Goal: Transaction & Acquisition: Purchase product/service

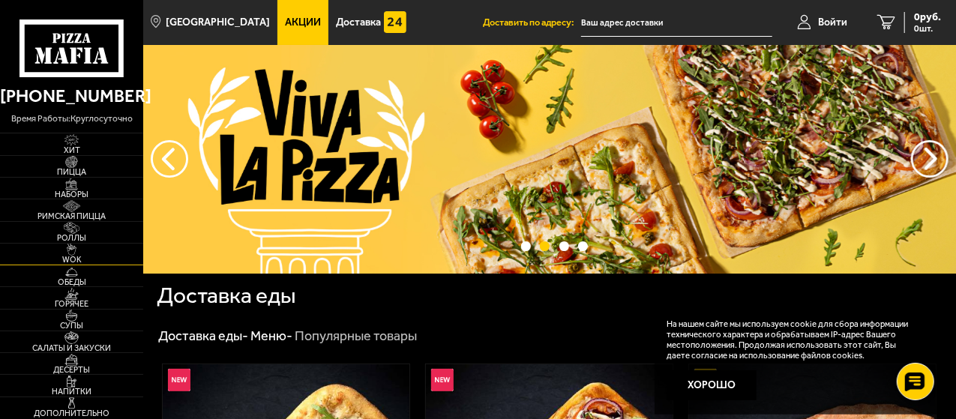
click at [72, 256] on span "WOK" at bounding box center [71, 260] width 143 height 8
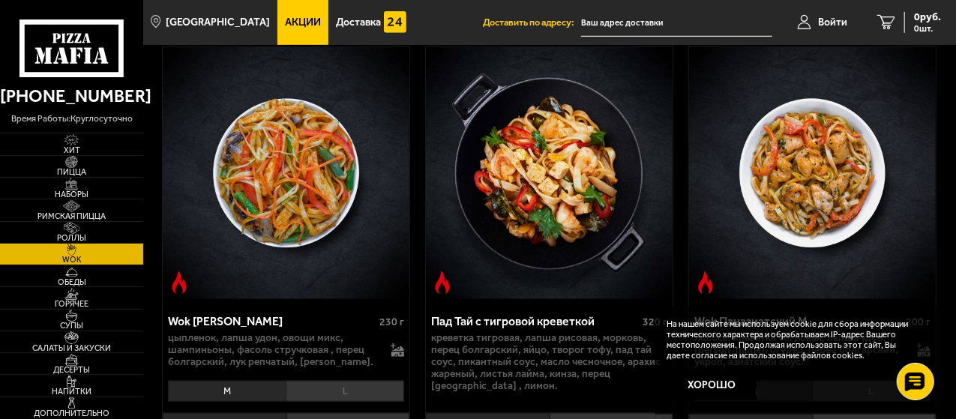
scroll to position [525, 0]
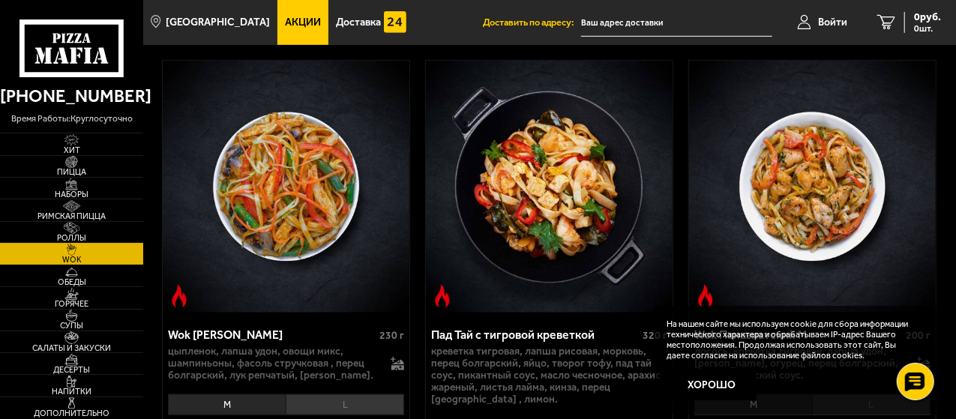
click at [72, 226] on img at bounding box center [71, 228] width 38 height 12
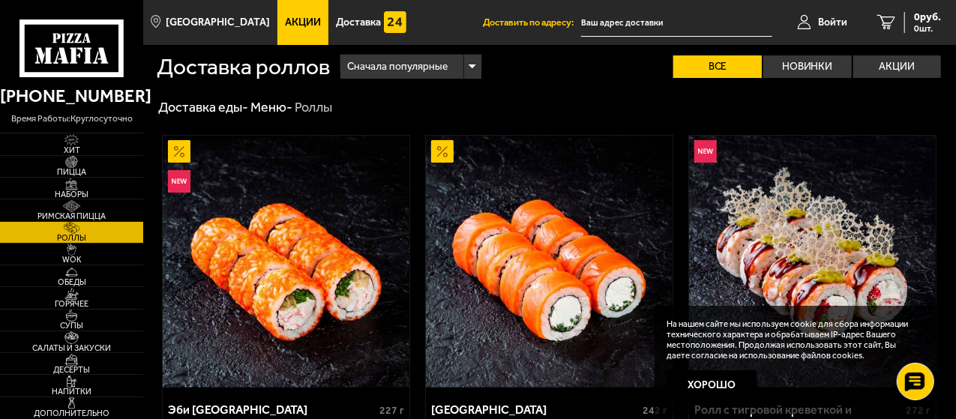
click at [475, 66] on div "Сначала популярные" at bounding box center [410, 67] width 140 height 24
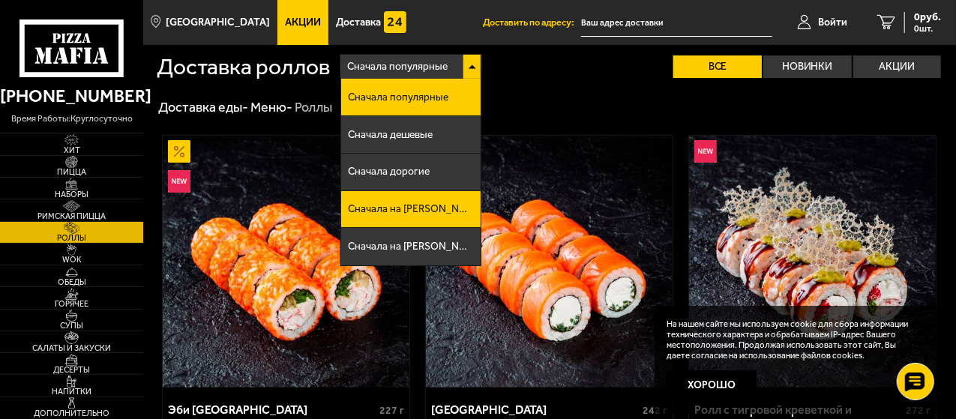
click at [405, 214] on span "Сначала на [PERSON_NAME]" at bounding box center [410, 209] width 125 height 10
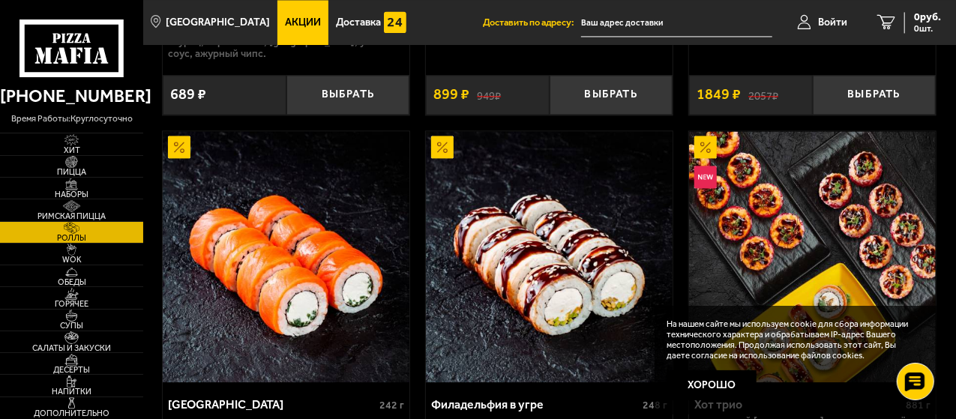
scroll to position [1650, 0]
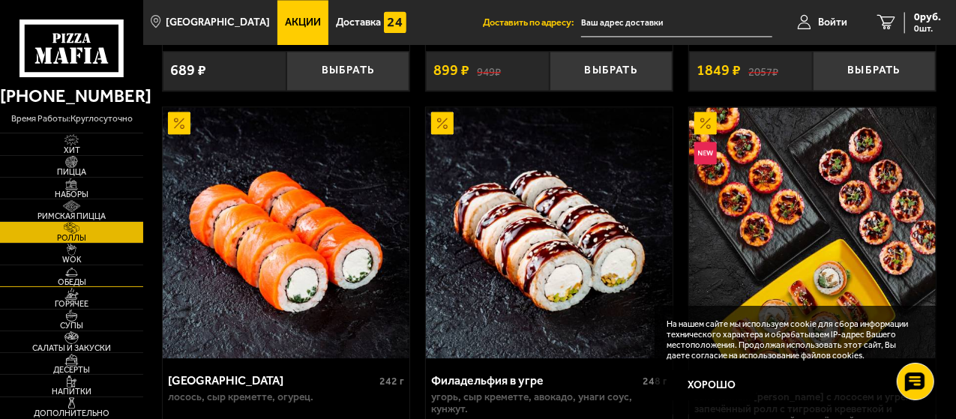
click at [78, 277] on img at bounding box center [71, 272] width 38 height 12
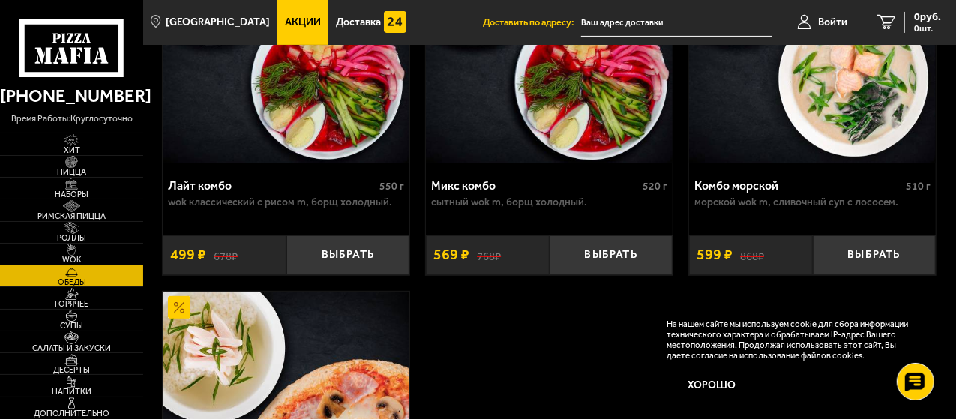
scroll to position [225, 0]
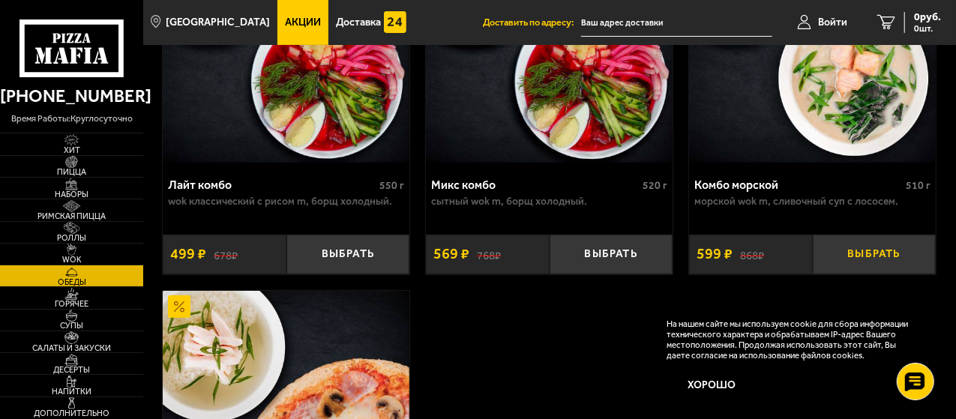
click at [879, 259] on button "Выбрать" at bounding box center [875, 255] width 124 height 40
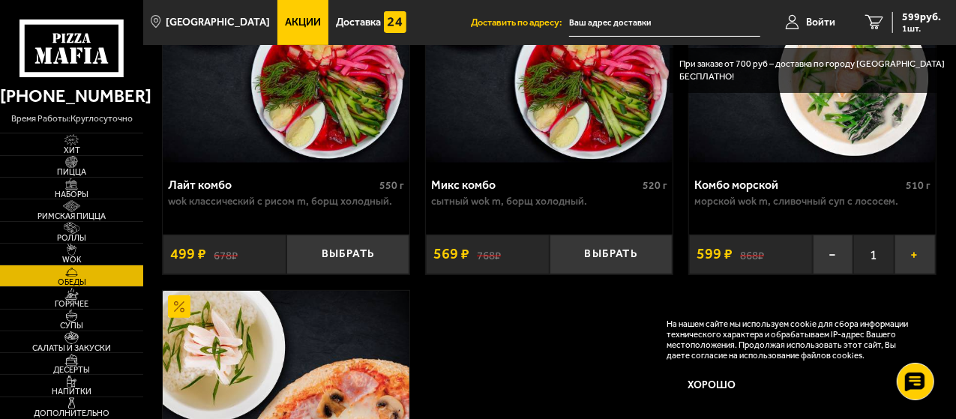
click at [916, 259] on button "+" at bounding box center [915, 255] width 41 height 40
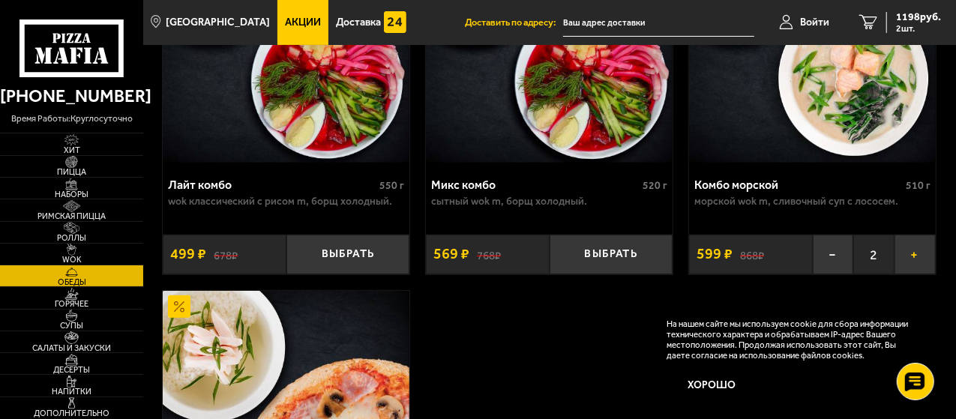
click at [916, 259] on button "+" at bounding box center [915, 255] width 41 height 40
click at [69, 253] on img at bounding box center [71, 250] width 38 height 12
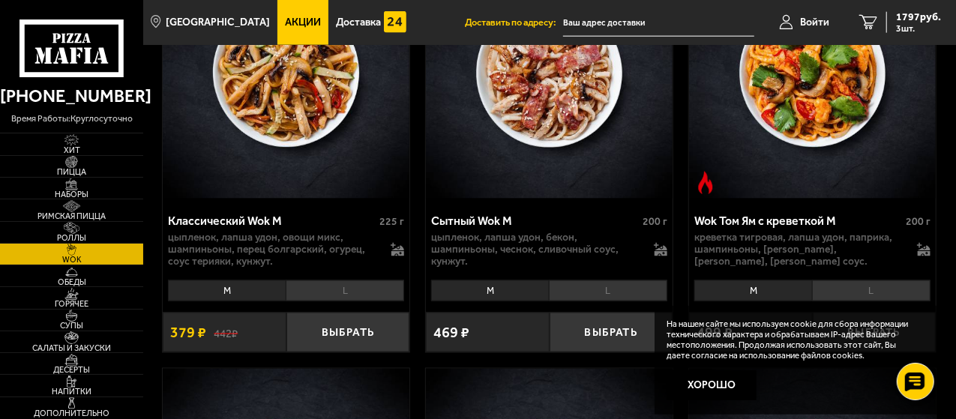
scroll to position [1125, 0]
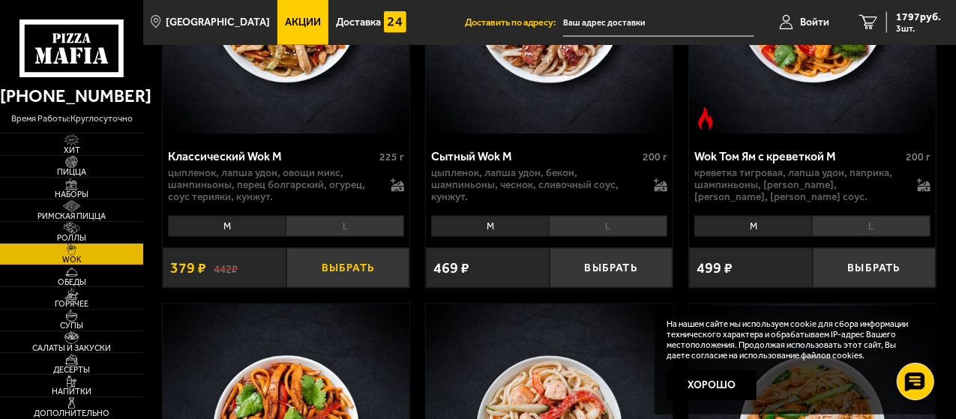
click at [355, 271] on button "Выбрать" at bounding box center [348, 268] width 124 height 40
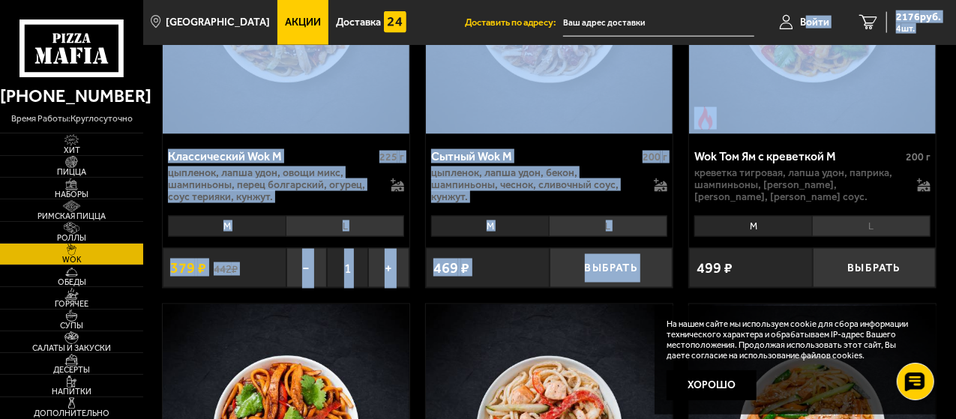
drag, startPoint x: 807, startPoint y: 20, endPoint x: 825, endPoint y: 114, distance: 95.5
click at [825, 114] on main "[GEOGRAPHIC_DATA] Все Акции Доставка Личный кабинет Акции Доставка Доставить по…" at bounding box center [549, 292] width 813 height 2834
click at [577, 91] on img at bounding box center [549, 9] width 247 height 252
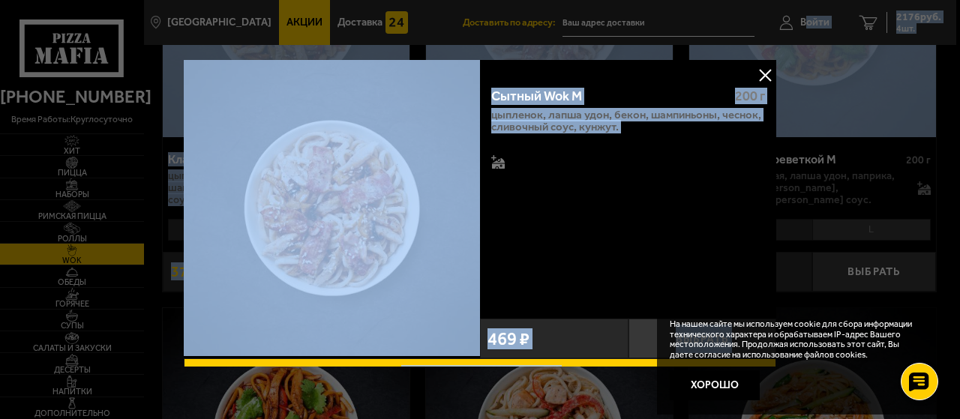
click at [771, 78] on button at bounding box center [765, 75] width 22 height 22
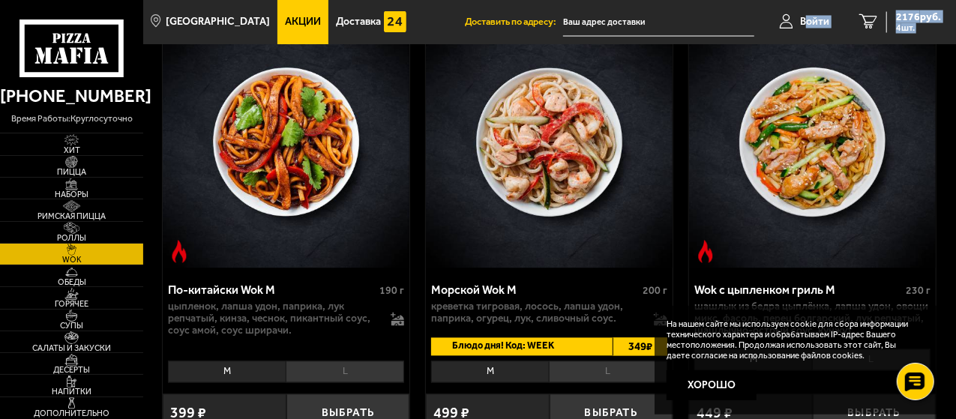
scroll to position [1425, 0]
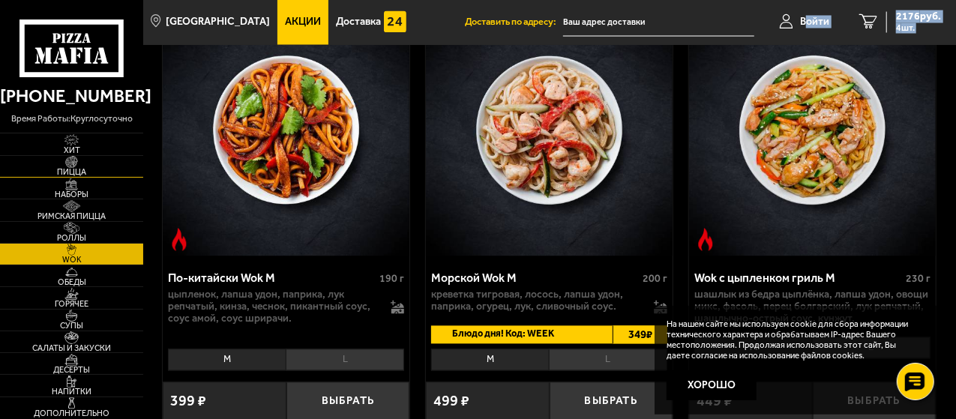
click at [72, 165] on img at bounding box center [71, 162] width 38 height 12
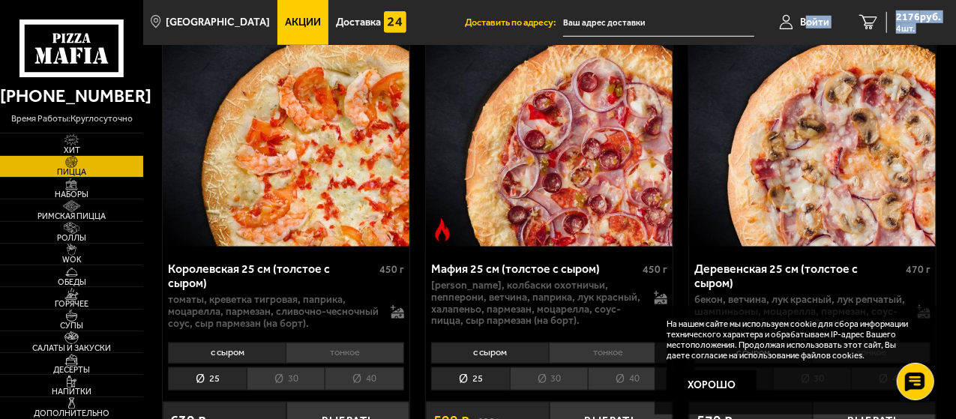
scroll to position [3525, 0]
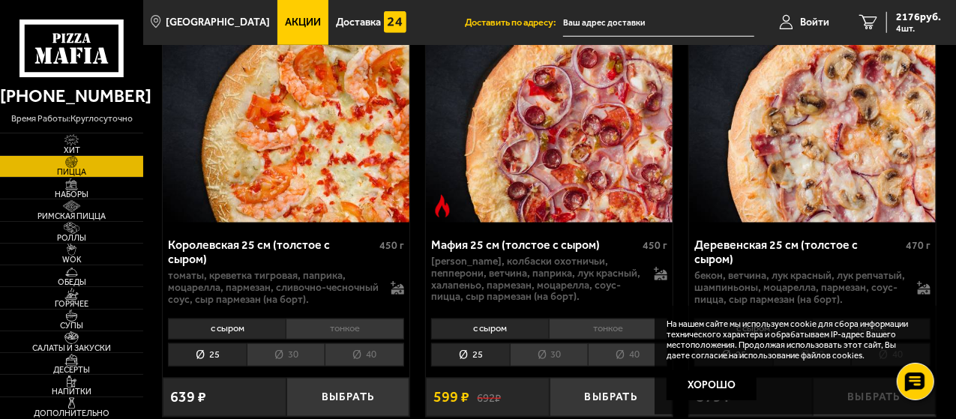
click at [547, 346] on li "30" at bounding box center [549, 354] width 79 height 23
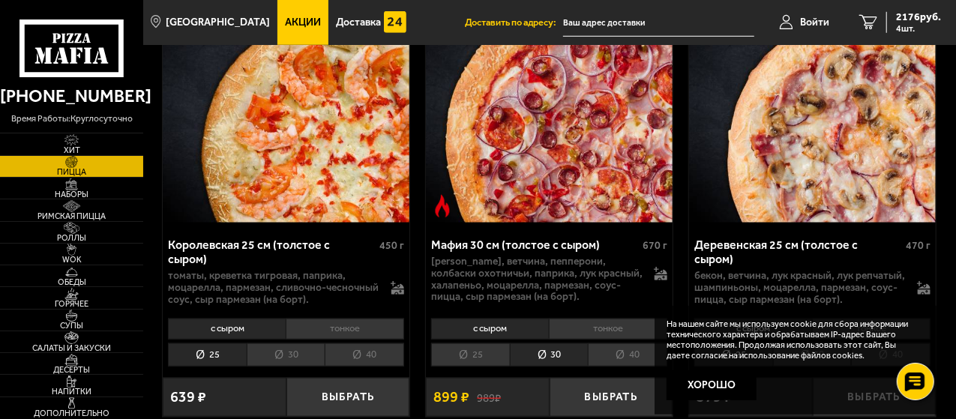
click at [625, 349] on li "40" at bounding box center [627, 354] width 79 height 23
click at [471, 346] on li "25" at bounding box center [470, 354] width 79 height 23
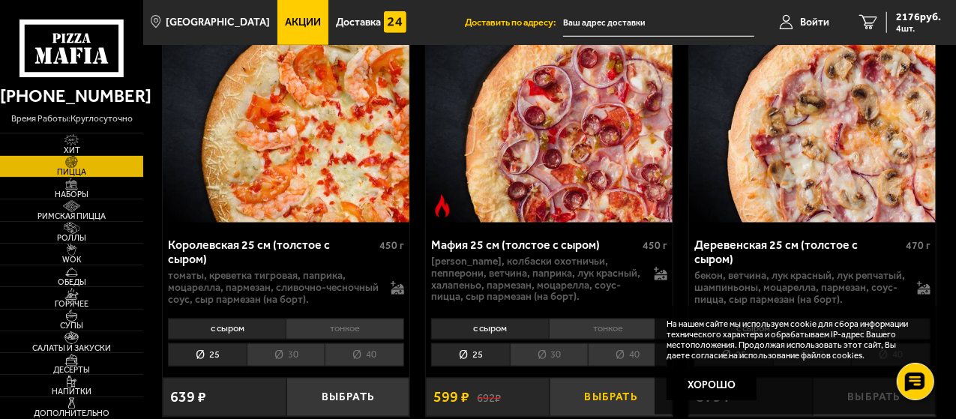
click at [598, 390] on button "Выбрать" at bounding box center [612, 398] width 124 height 40
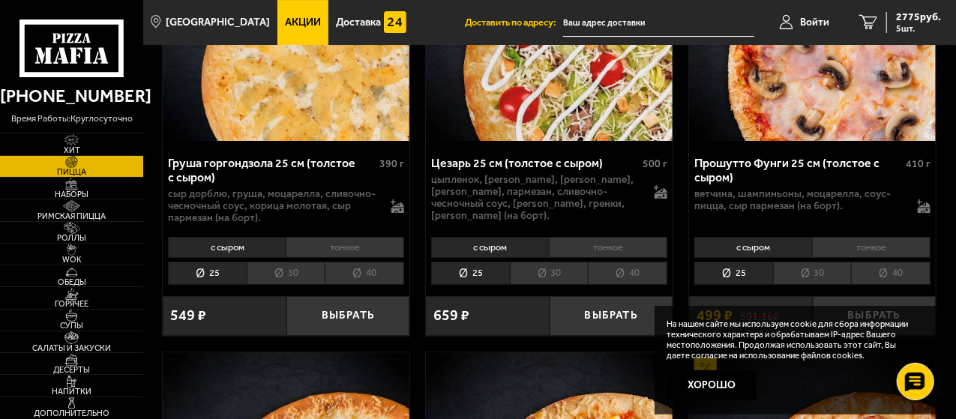
scroll to position [2700, 0]
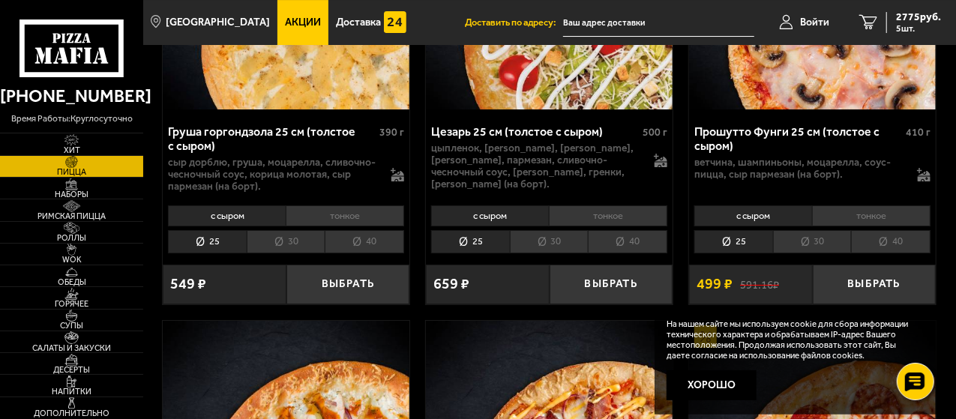
click at [868, 205] on li "тонкое" at bounding box center [871, 215] width 118 height 21
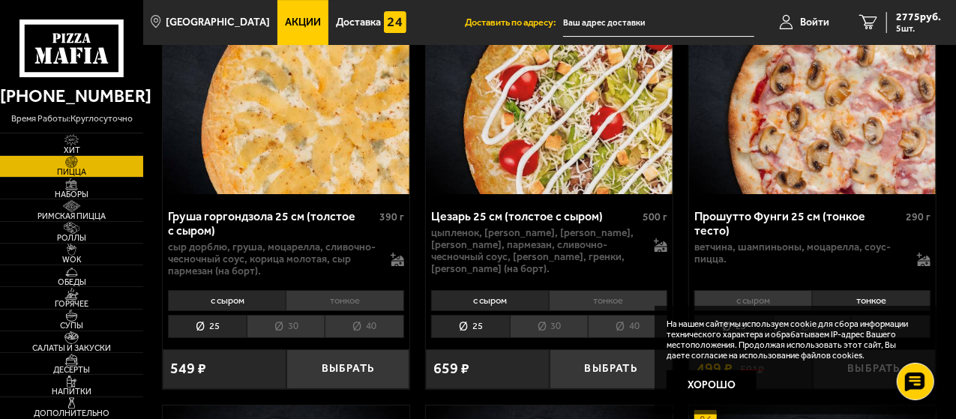
scroll to position [2775, 0]
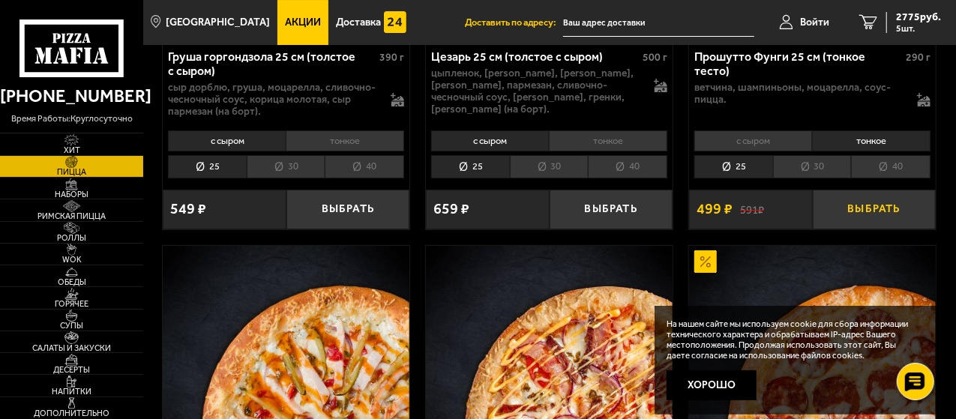
click at [868, 201] on button "Выбрать" at bounding box center [875, 210] width 124 height 40
click at [913, 24] on span "6 шт." at bounding box center [918, 28] width 45 height 9
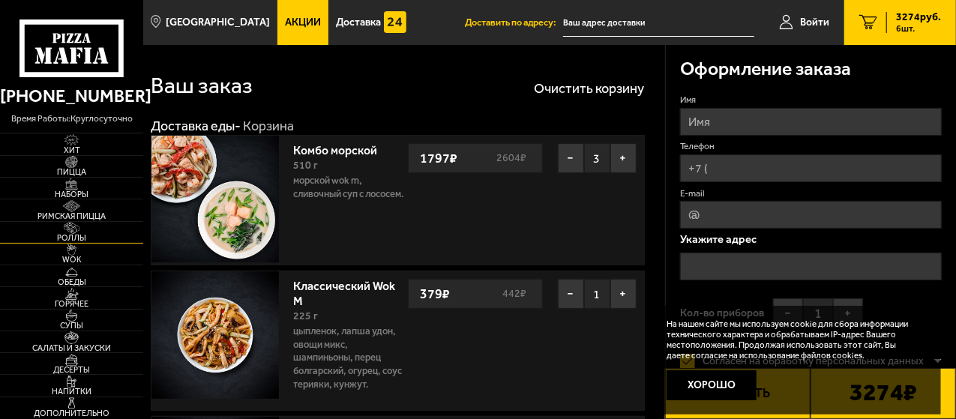
click at [72, 236] on span "Роллы" at bounding box center [71, 238] width 143 height 8
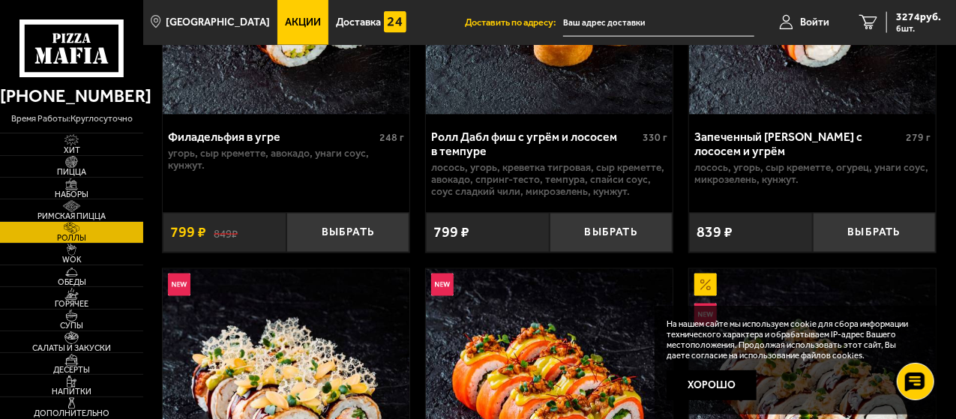
scroll to position [1050, 0]
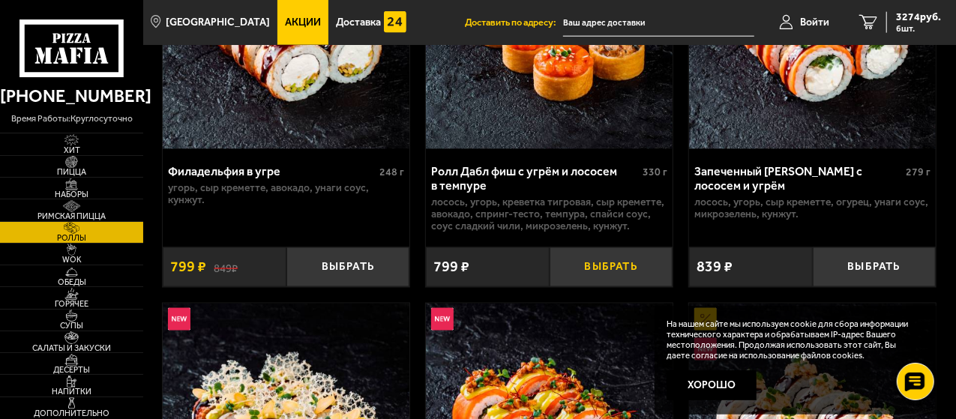
click at [601, 274] on button "Выбрать" at bounding box center [612, 267] width 124 height 40
click at [925, 19] on span "4073 руб." at bounding box center [918, 17] width 45 height 10
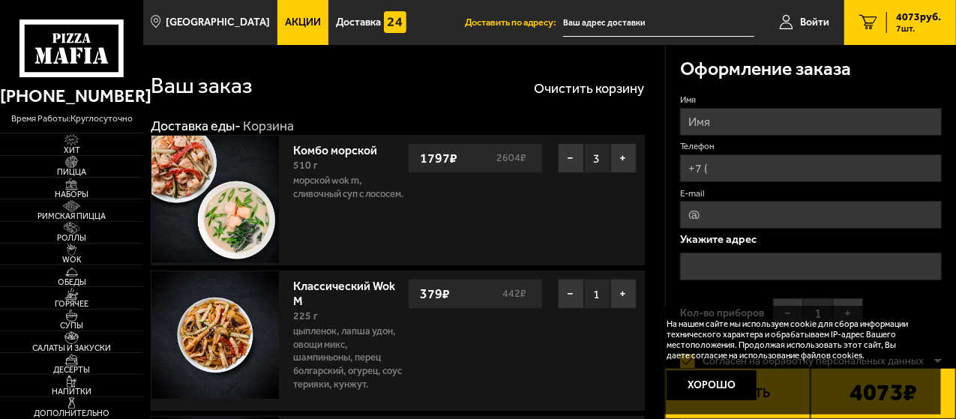
drag, startPoint x: 706, startPoint y: 121, endPoint x: 769, endPoint y: 124, distance: 63.1
click at [706, 121] on input "Имя" at bounding box center [811, 122] width 262 height 28
type input "[PERSON_NAME]"
type input "[PHONE_NUMBER]"
type input "[PERSON_NAME][EMAIL_ADDRESS][DOMAIN_NAME]"
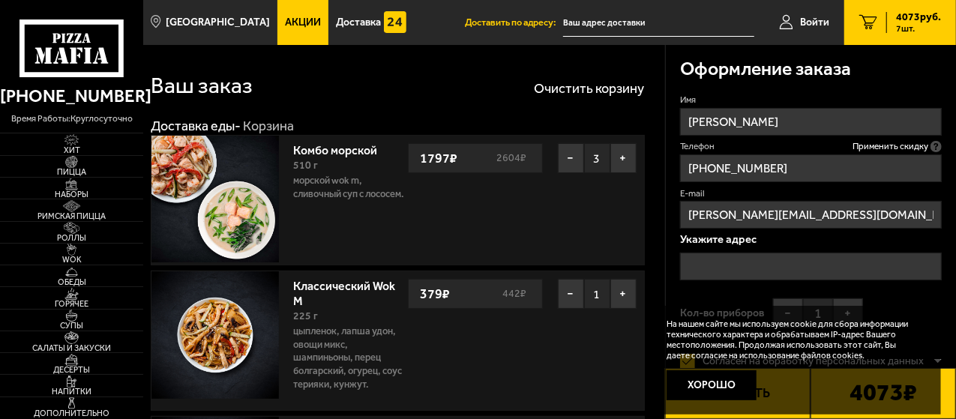
click at [712, 268] on input "text" at bounding box center [811, 267] width 262 height 28
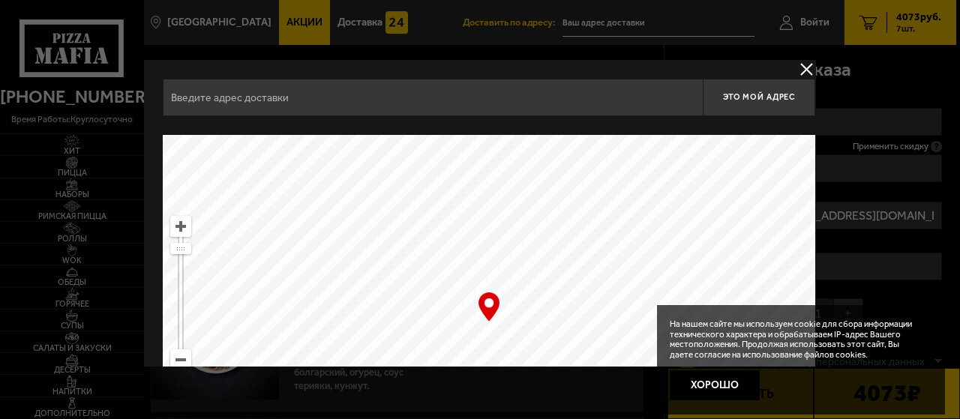
click at [235, 93] on input "text" at bounding box center [433, 97] width 540 height 37
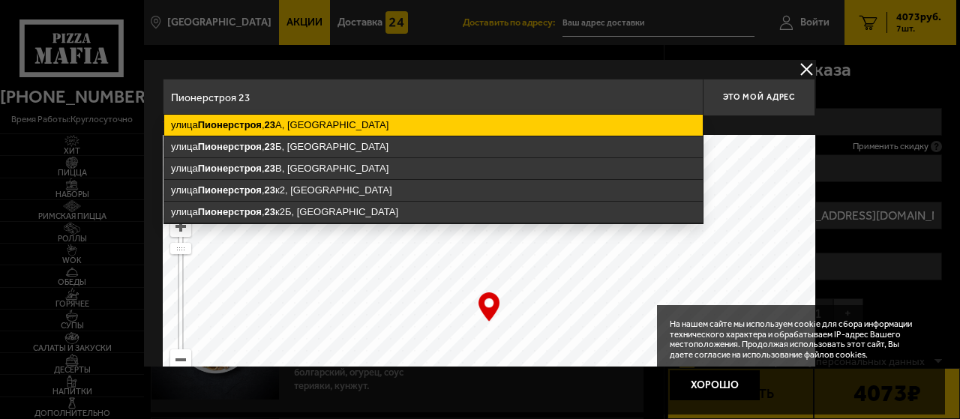
click at [313, 127] on ymaps "[STREET_ADDRESS]" at bounding box center [433, 125] width 538 height 21
type input "[STREET_ADDRESS]"
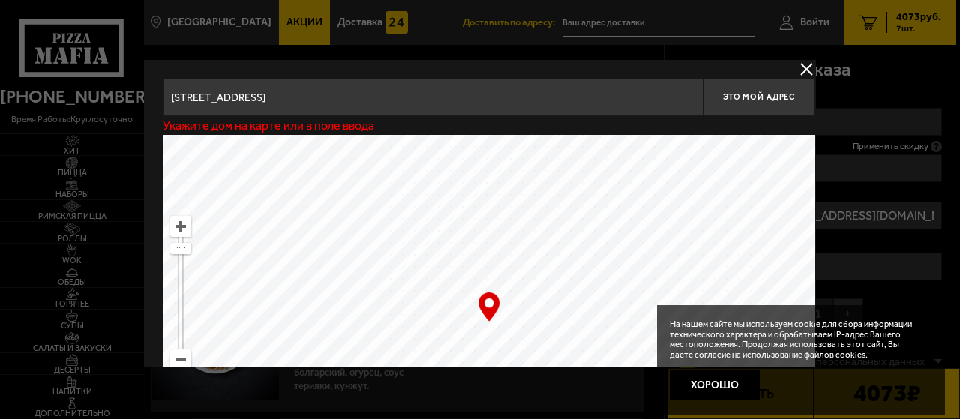
type input "[STREET_ADDRESS]"
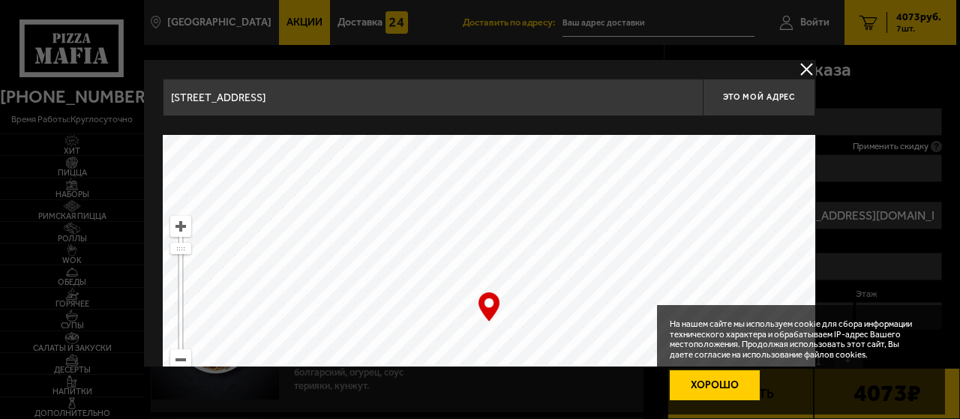
click at [715, 391] on button "Хорошо" at bounding box center [715, 385] width 90 height 30
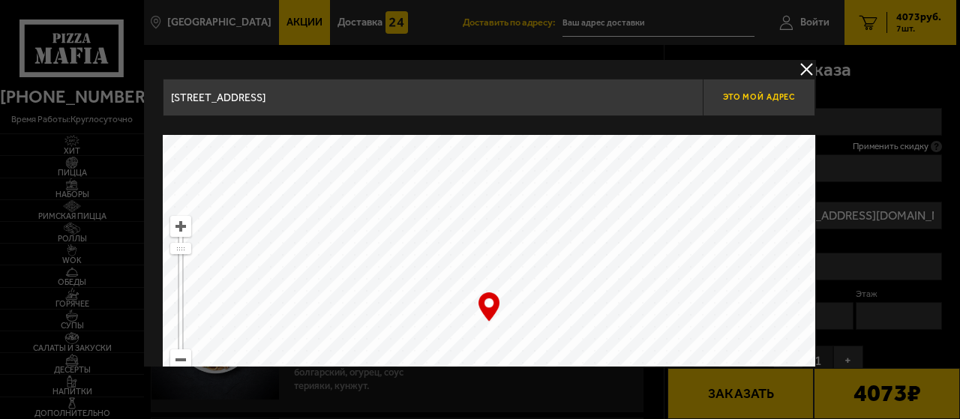
click at [763, 94] on span "Это мой адрес" at bounding box center [759, 97] width 72 height 10
type input "[STREET_ADDRESS]"
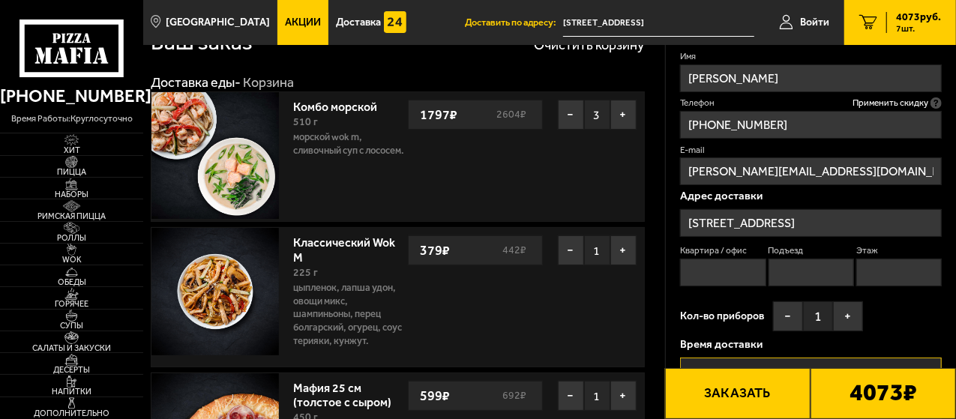
scroll to position [150, 0]
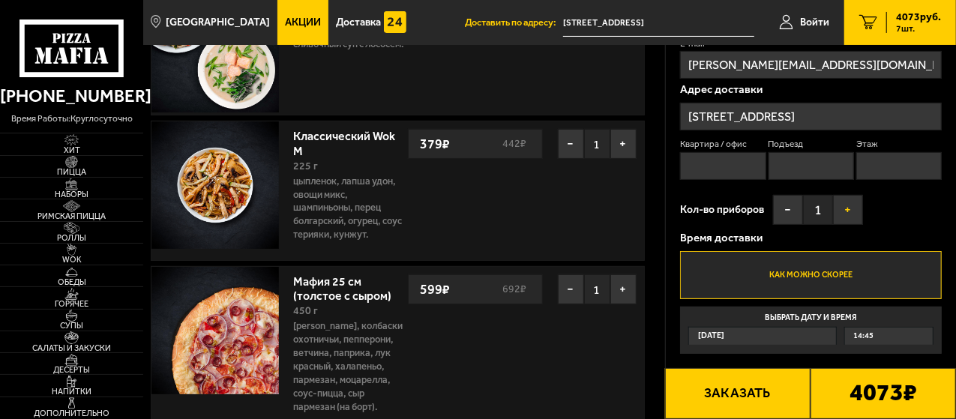
click at [847, 212] on button "+" at bounding box center [848, 210] width 30 height 30
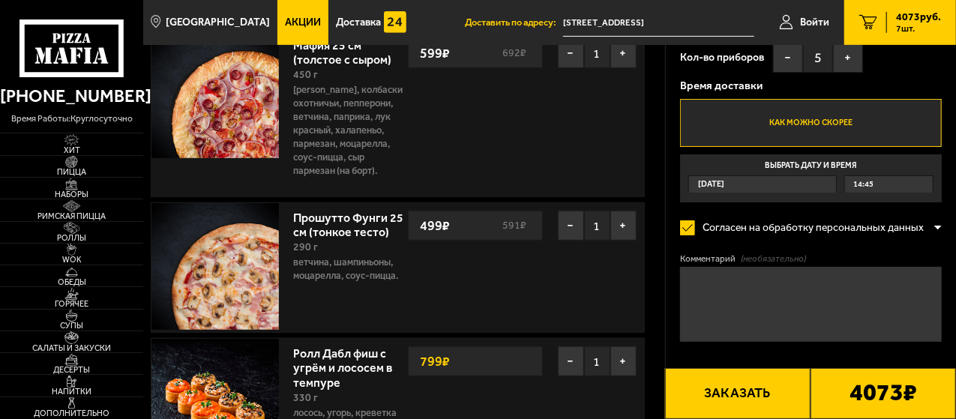
scroll to position [450, 0]
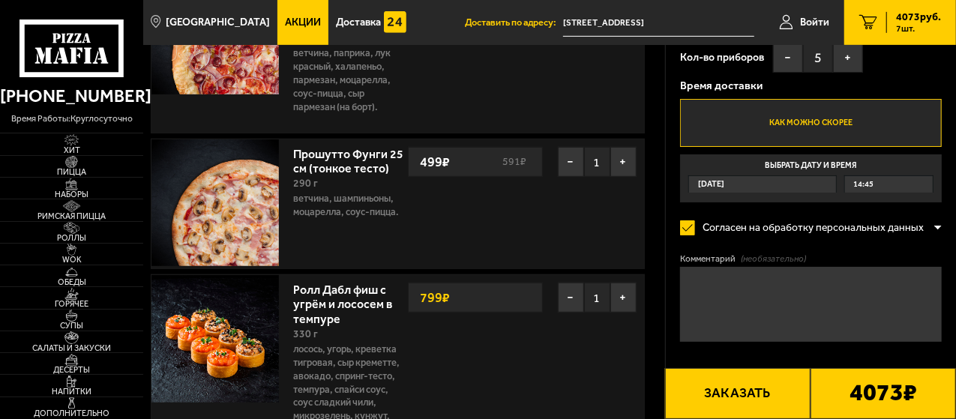
click at [724, 283] on textarea "Комментарий (необязательно)" at bounding box center [811, 304] width 262 height 75
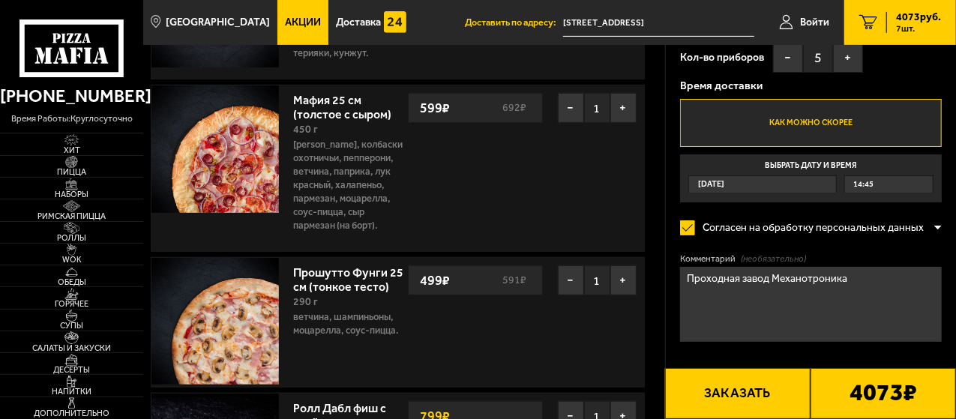
scroll to position [375, 0]
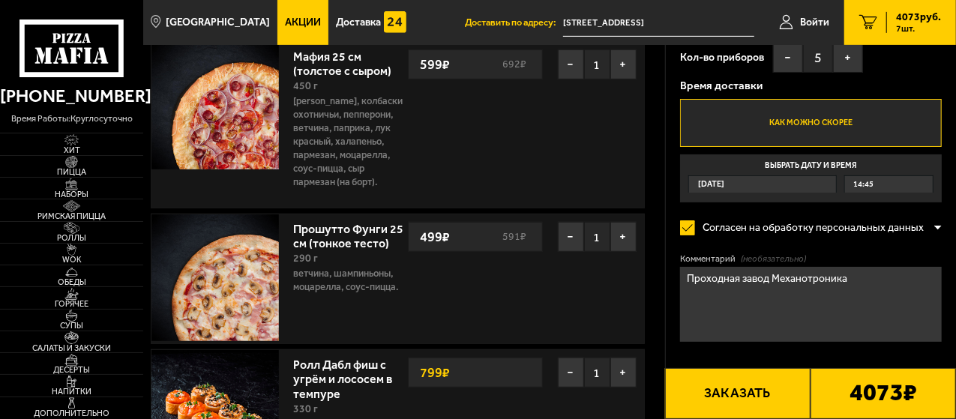
type textarea "Проходная завод Механотроника"
click at [718, 386] on button "Заказать" at bounding box center [737, 393] width 145 height 51
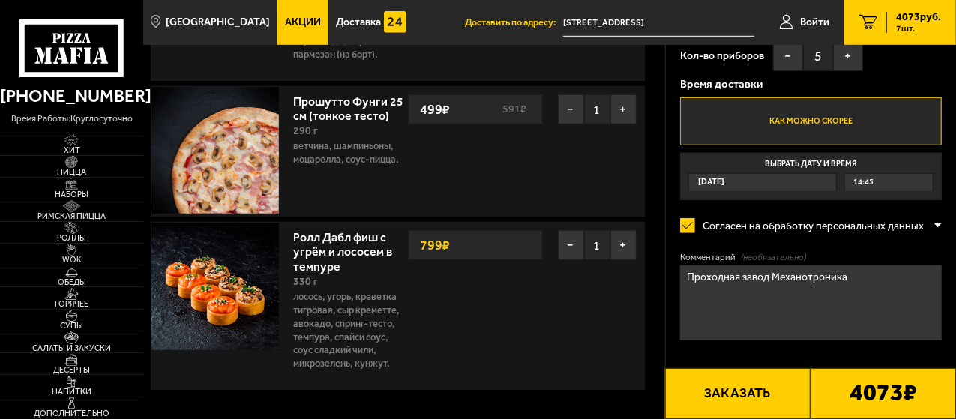
scroll to position [277, 0]
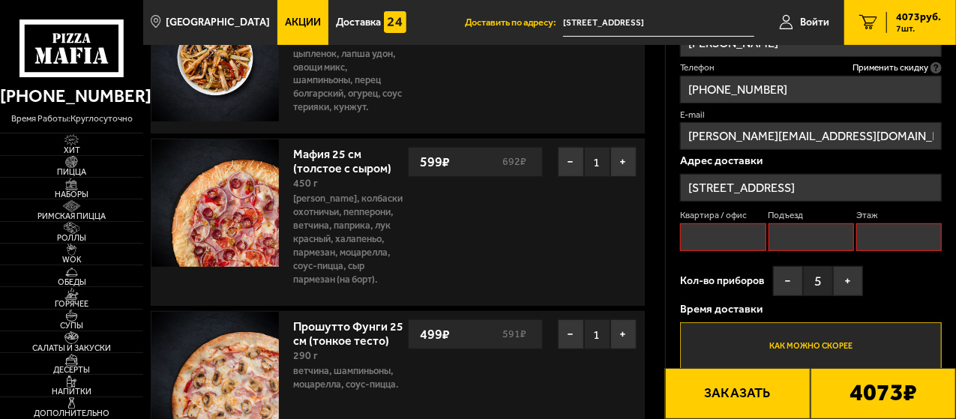
click at [721, 233] on input "Квартира / офис" at bounding box center [722, 237] width 85 height 28
type input "1"
click at [802, 247] on input "Подъезд" at bounding box center [811, 237] width 85 height 28
type input "1"
click at [883, 233] on input "Этаж" at bounding box center [898, 237] width 85 height 28
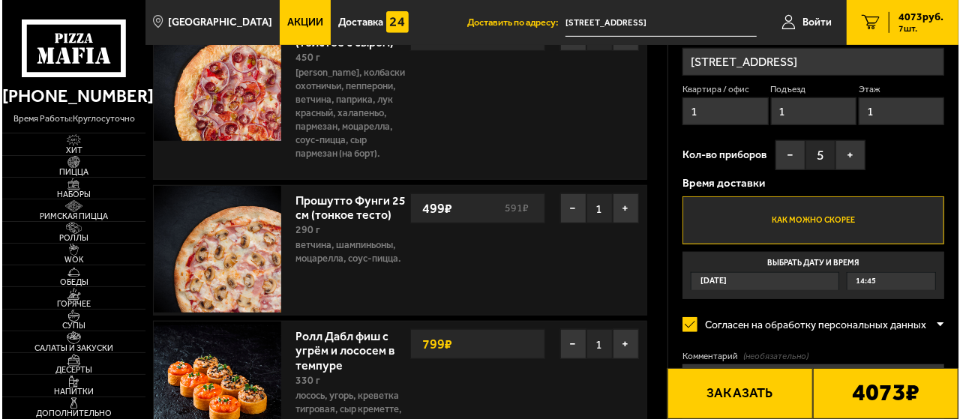
scroll to position [427, 0]
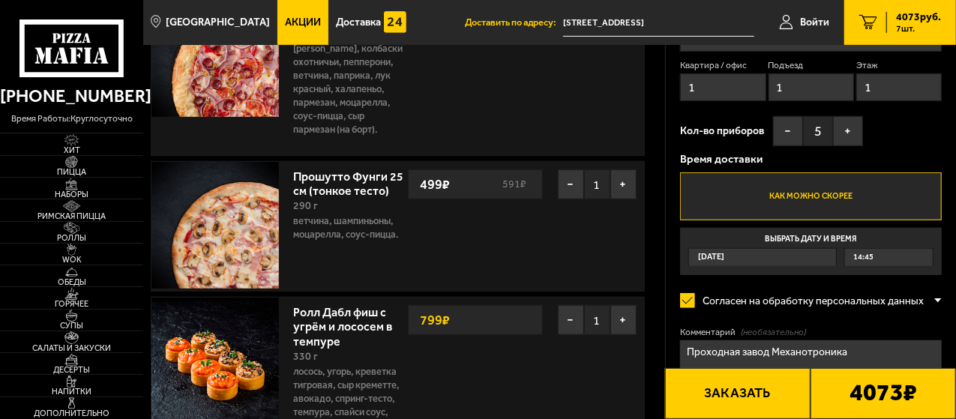
type input "1"
click at [747, 400] on button "Заказать" at bounding box center [737, 393] width 145 height 51
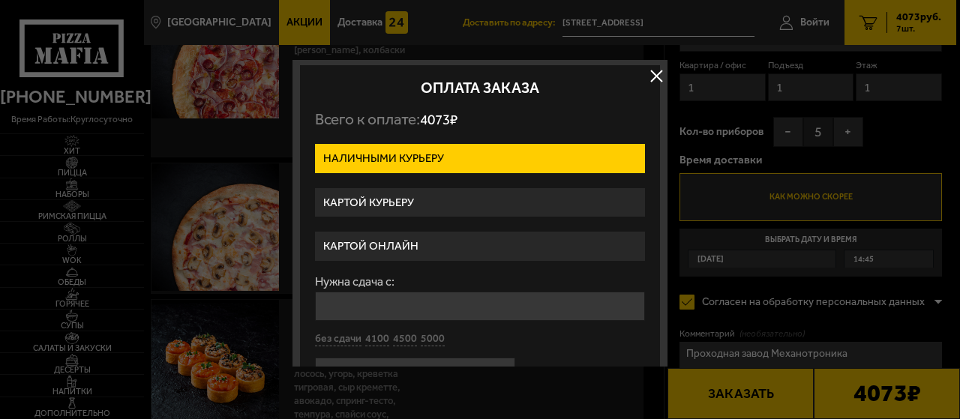
click at [369, 198] on label "Картой курьеру" at bounding box center [480, 202] width 330 height 29
click at [0, 0] on input "Картой курьеру" at bounding box center [0, 0] width 0 height 0
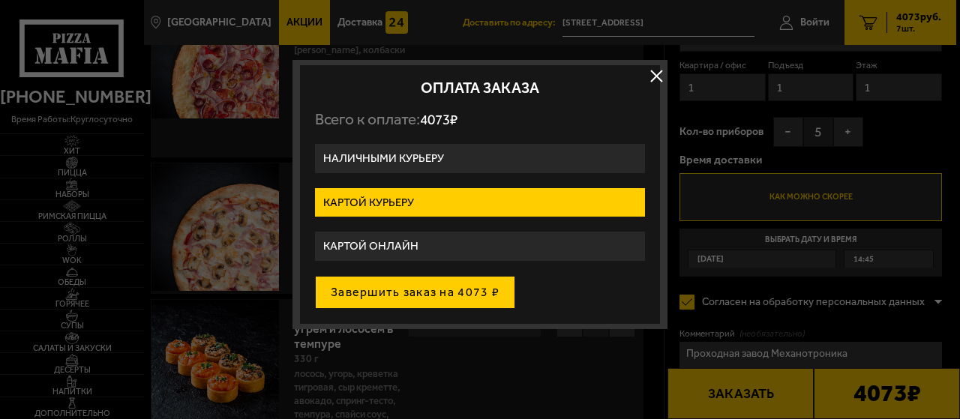
click at [409, 285] on button "Завершить заказ на 4073 ₽" at bounding box center [415, 292] width 200 height 33
